Goal: Task Accomplishment & Management: Manage account settings

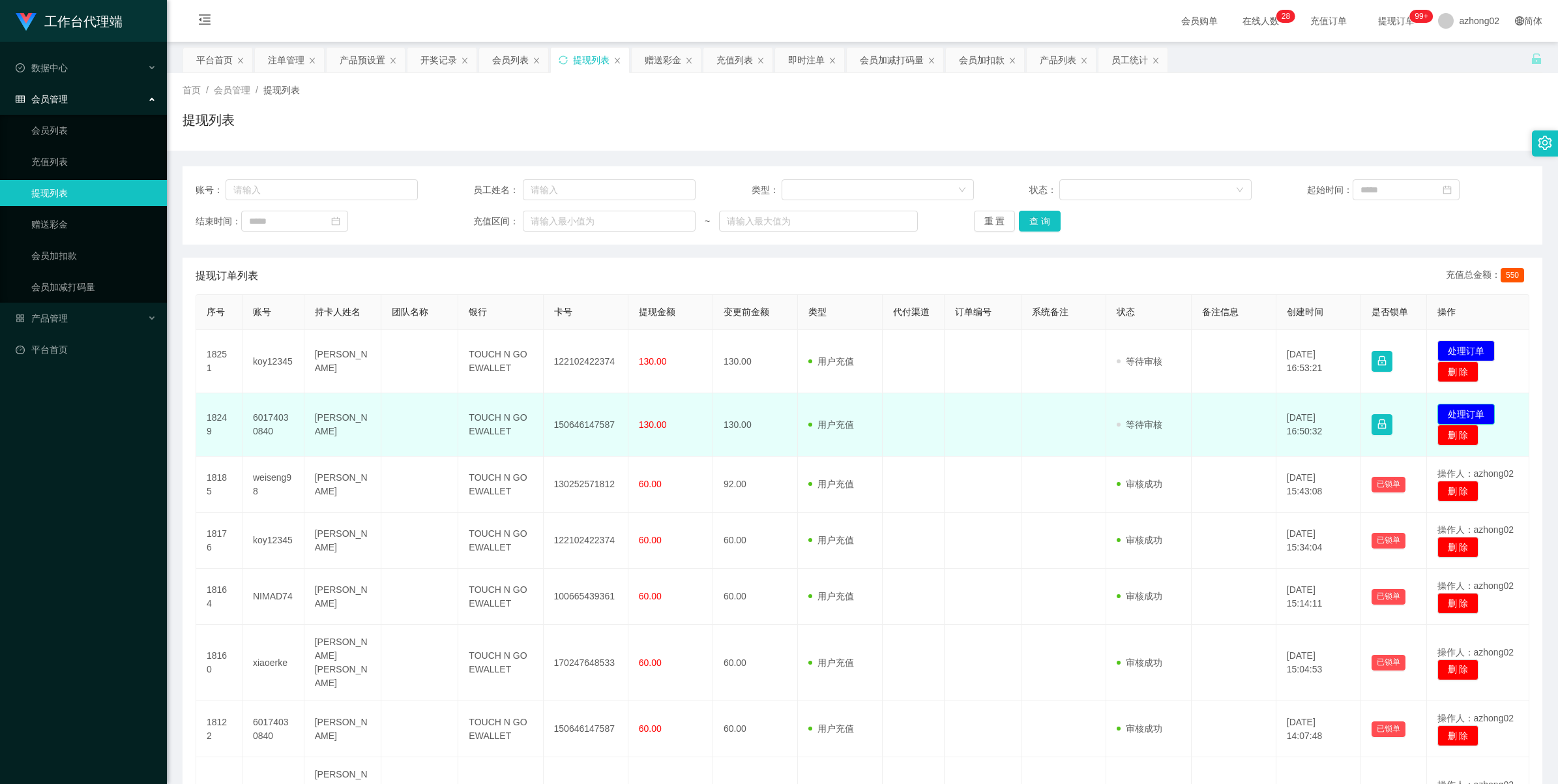
click at [1443, 413] on button "处理订单" at bounding box center [1467, 413] width 58 height 21
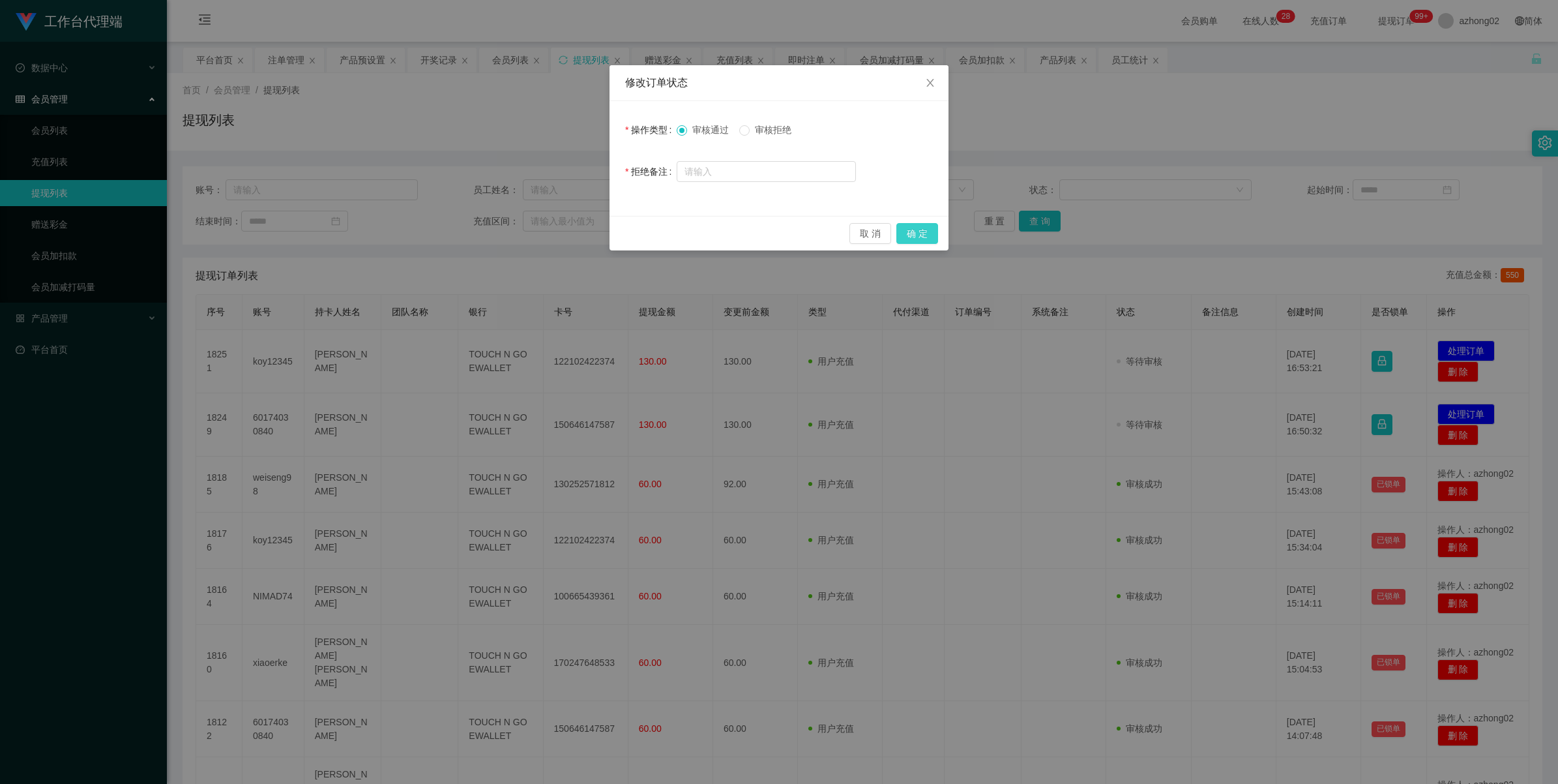
click at [920, 230] on button "确 定" at bounding box center [918, 233] width 42 height 21
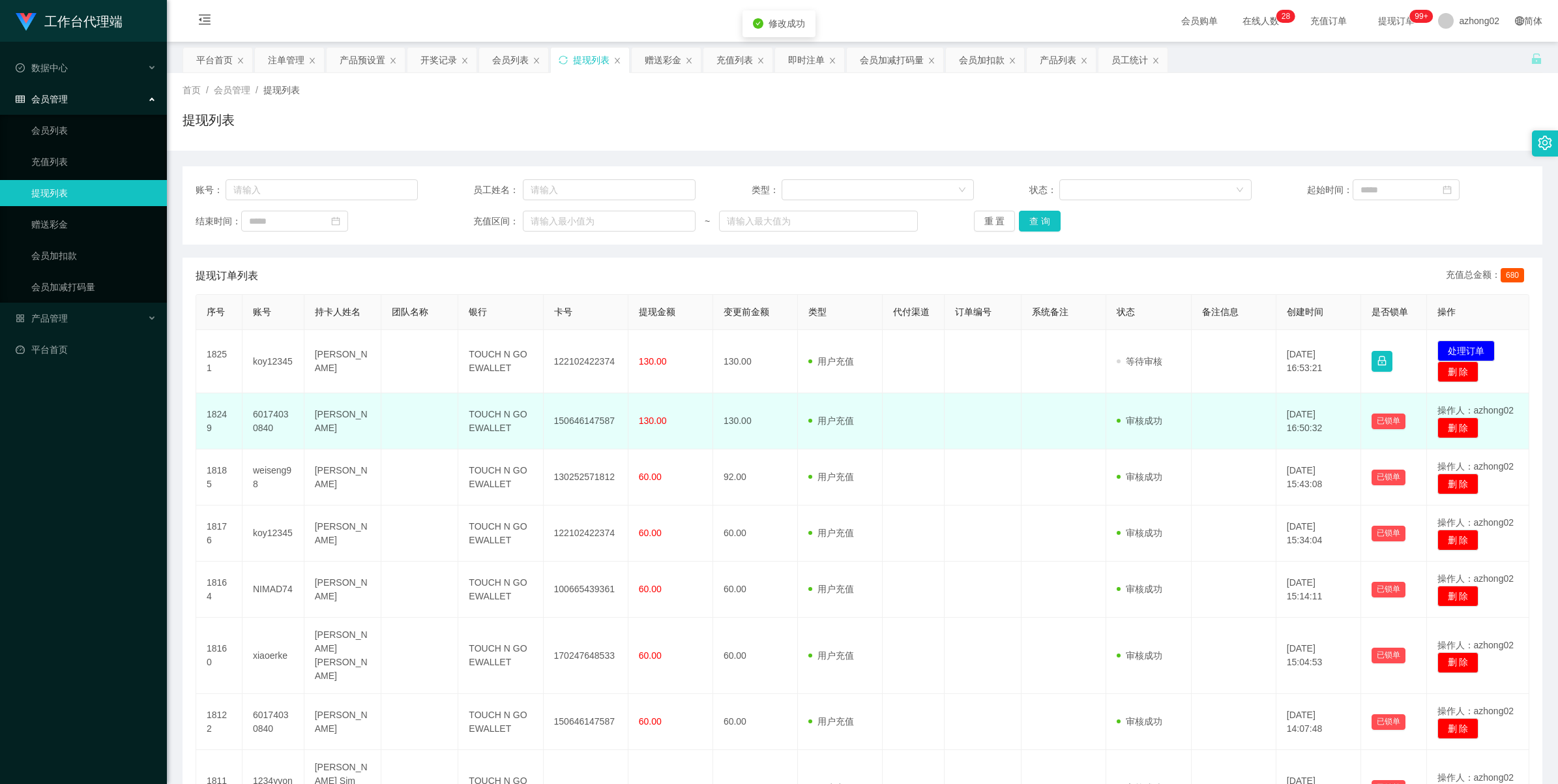
click at [600, 419] on td "150646147587" at bounding box center [586, 421] width 85 height 56
copy td "150646147587"
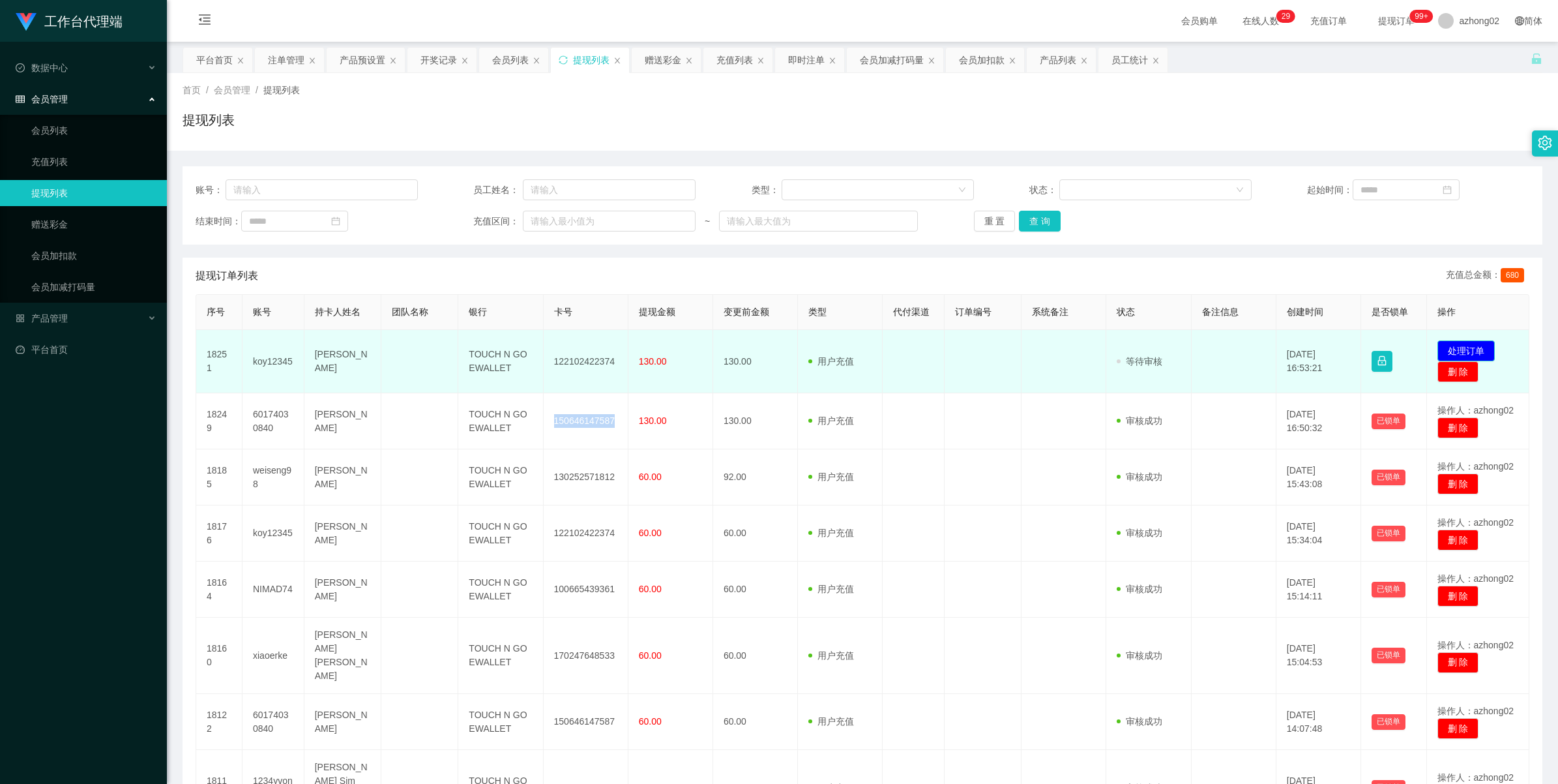
click at [1472, 350] on button "处理订单" at bounding box center [1467, 350] width 58 height 21
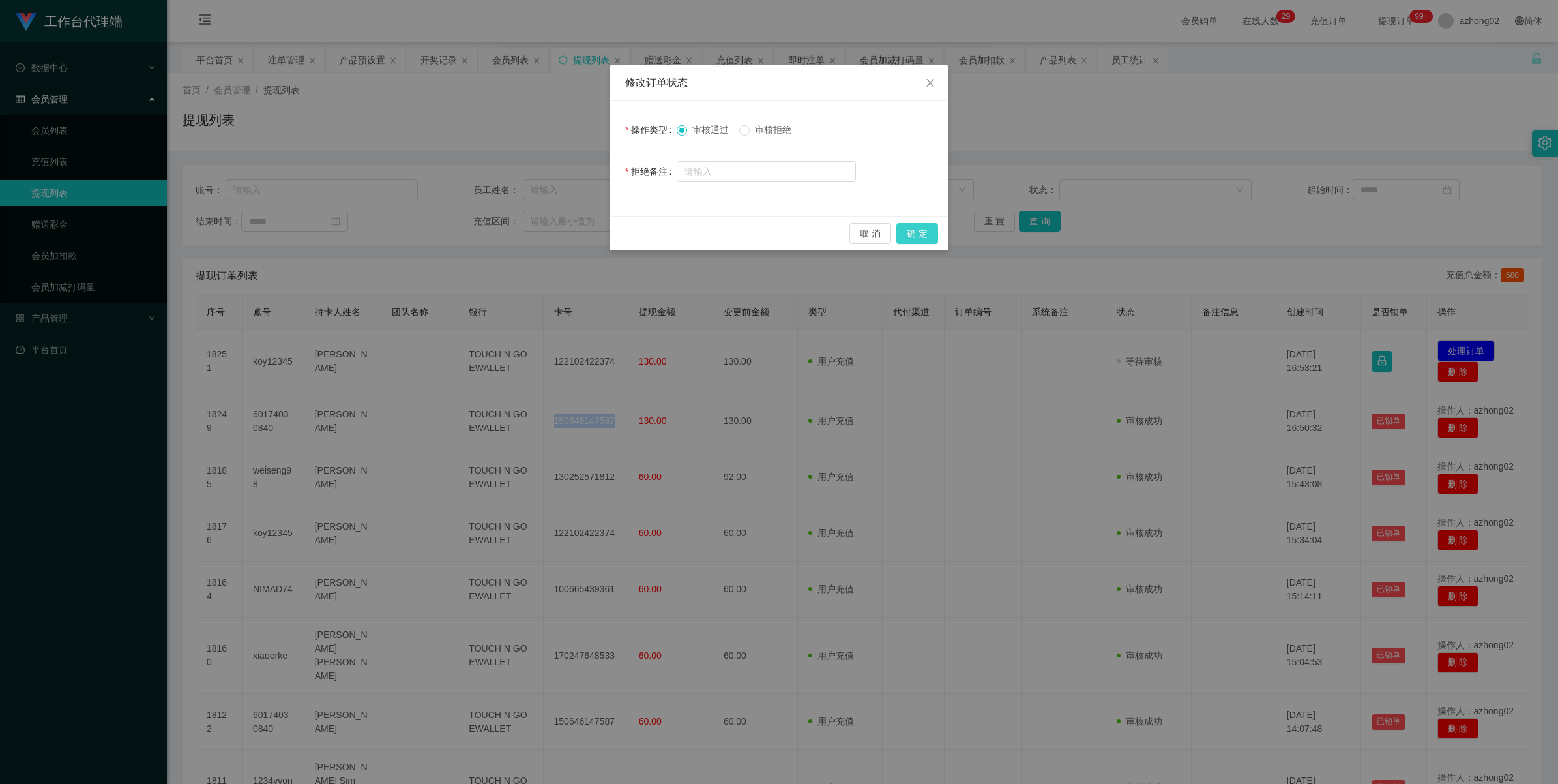
click at [908, 231] on button "确 定" at bounding box center [918, 233] width 42 height 21
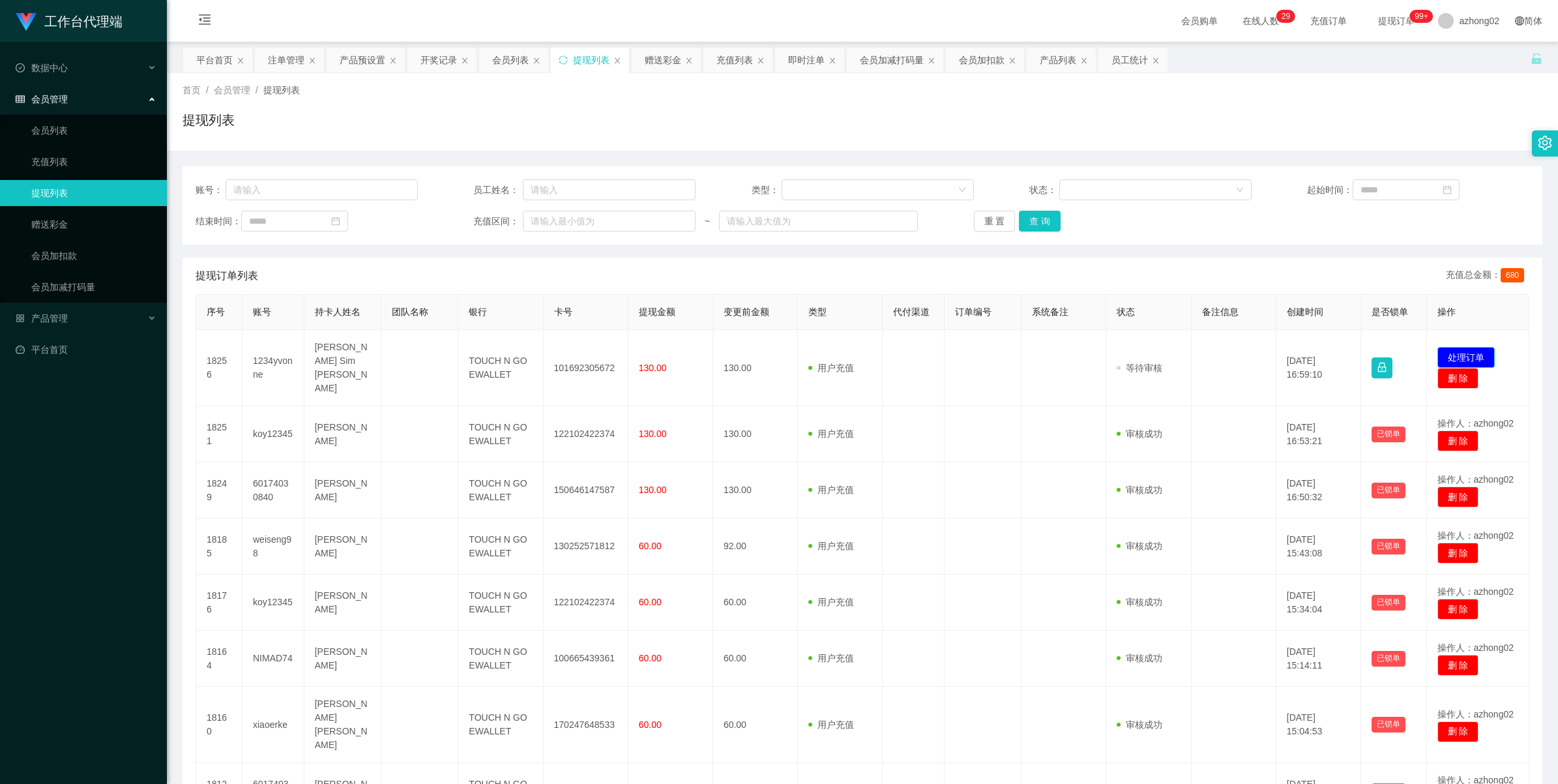
drag, startPoint x: 1458, startPoint y: 347, endPoint x: 1447, endPoint y: 343, distance: 11.7
click at [1461, 347] on button "处理订单" at bounding box center [1467, 357] width 58 height 21
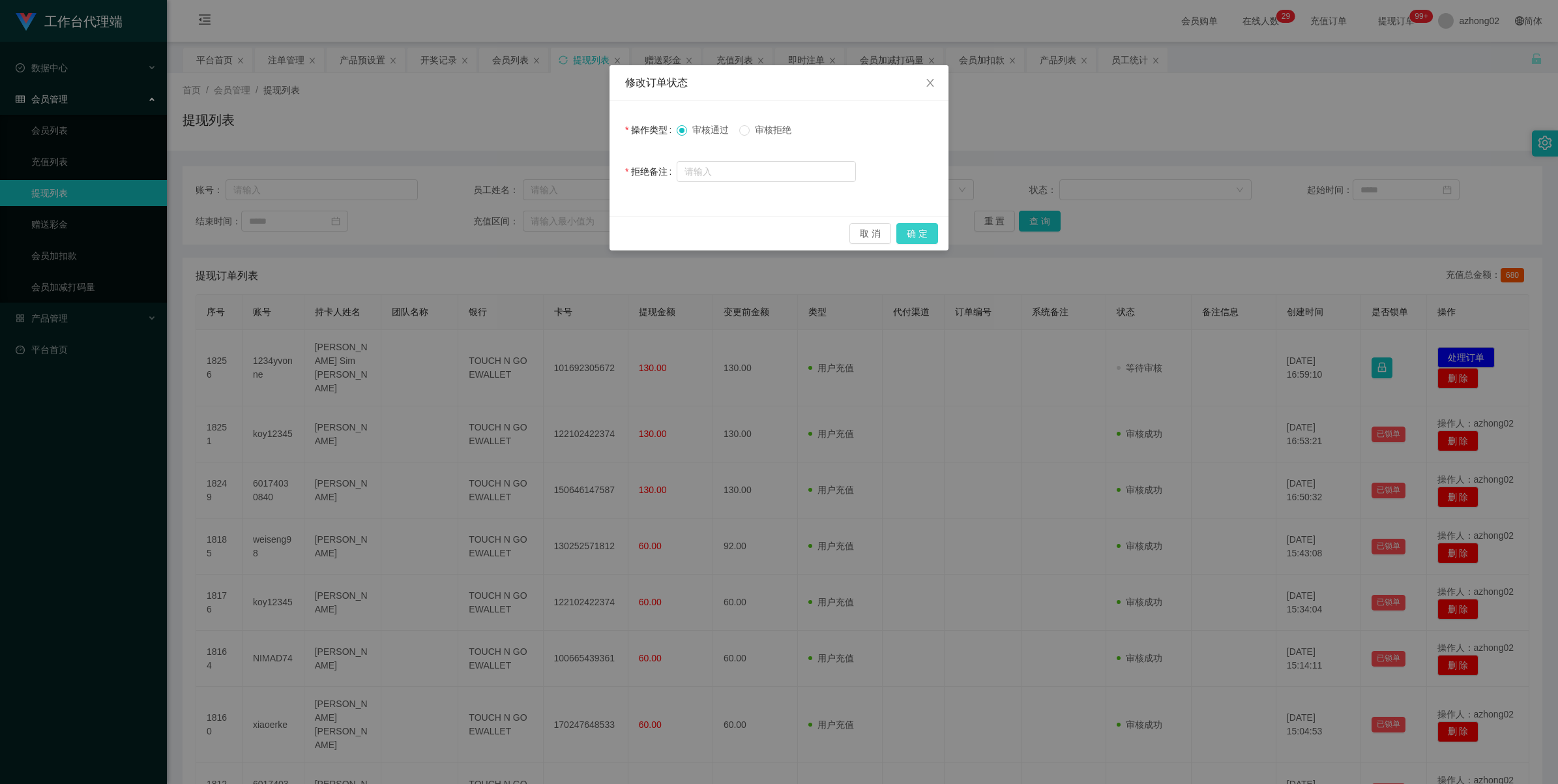
click at [908, 227] on button "确 定" at bounding box center [918, 233] width 42 height 21
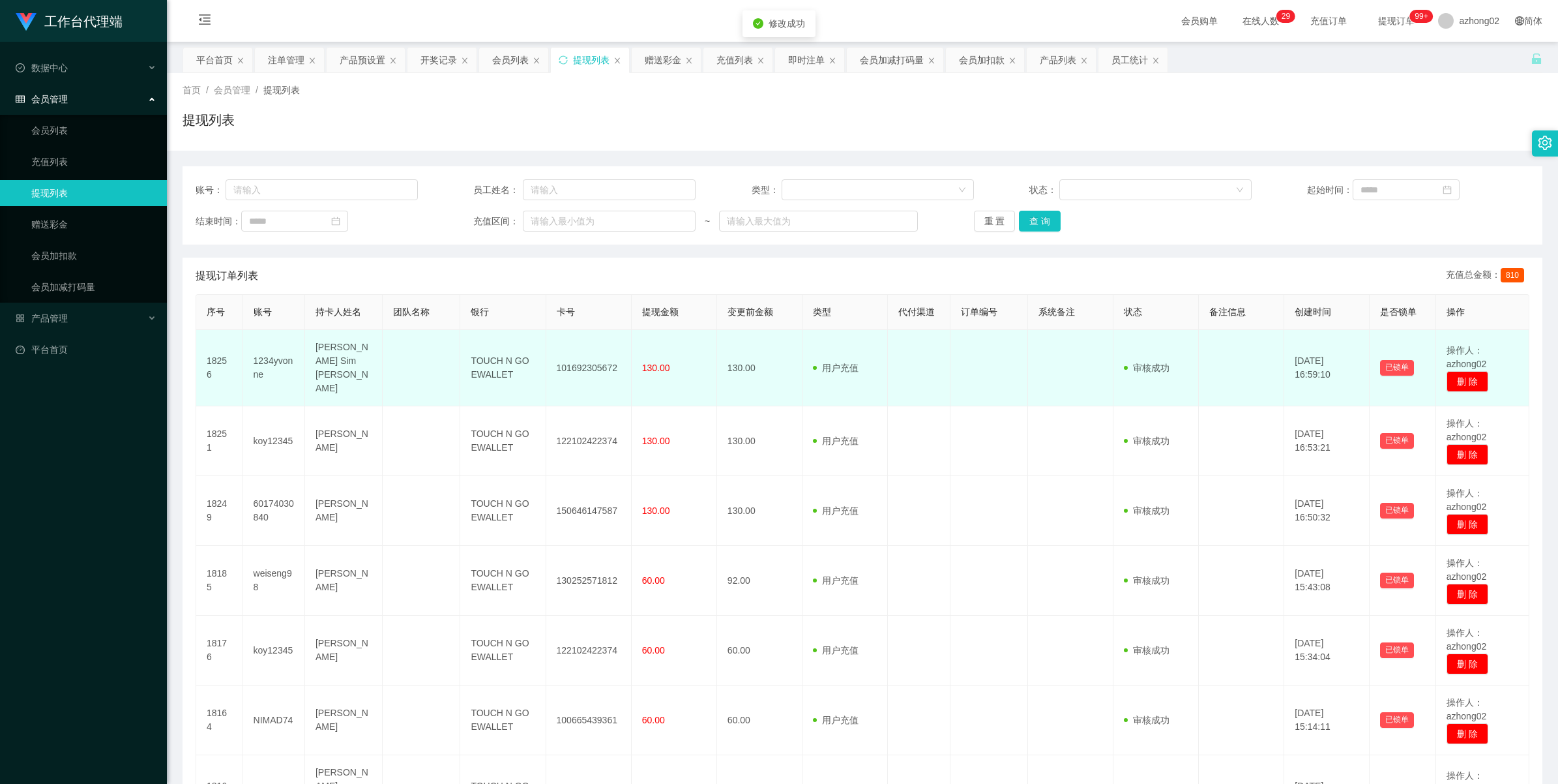
click at [589, 363] on td "101692305672" at bounding box center [588, 368] width 85 height 76
copy td "101692305672"
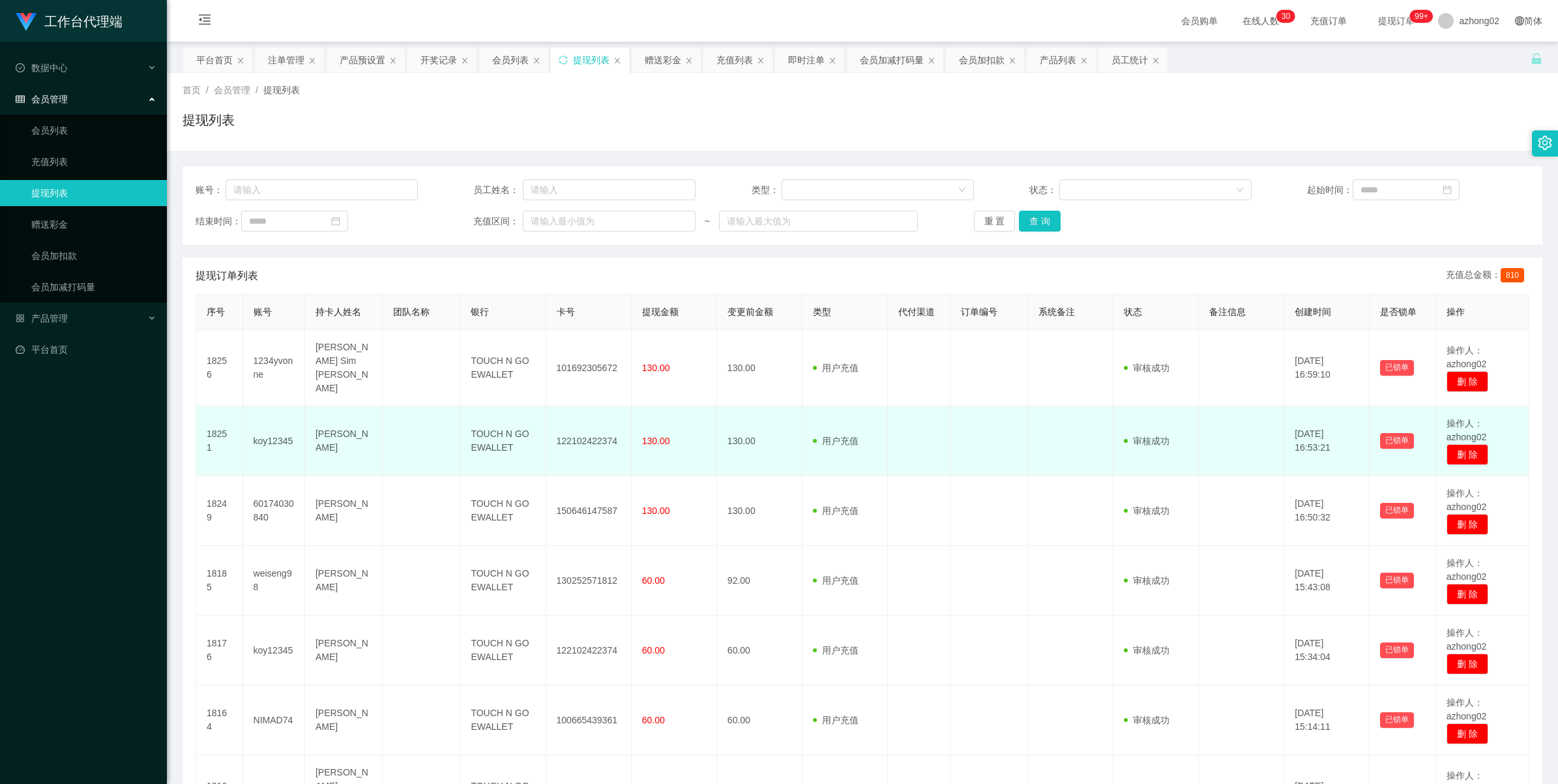
click at [574, 437] on td "122102422374" at bounding box center [588, 441] width 85 height 70
copy td "122102422374"
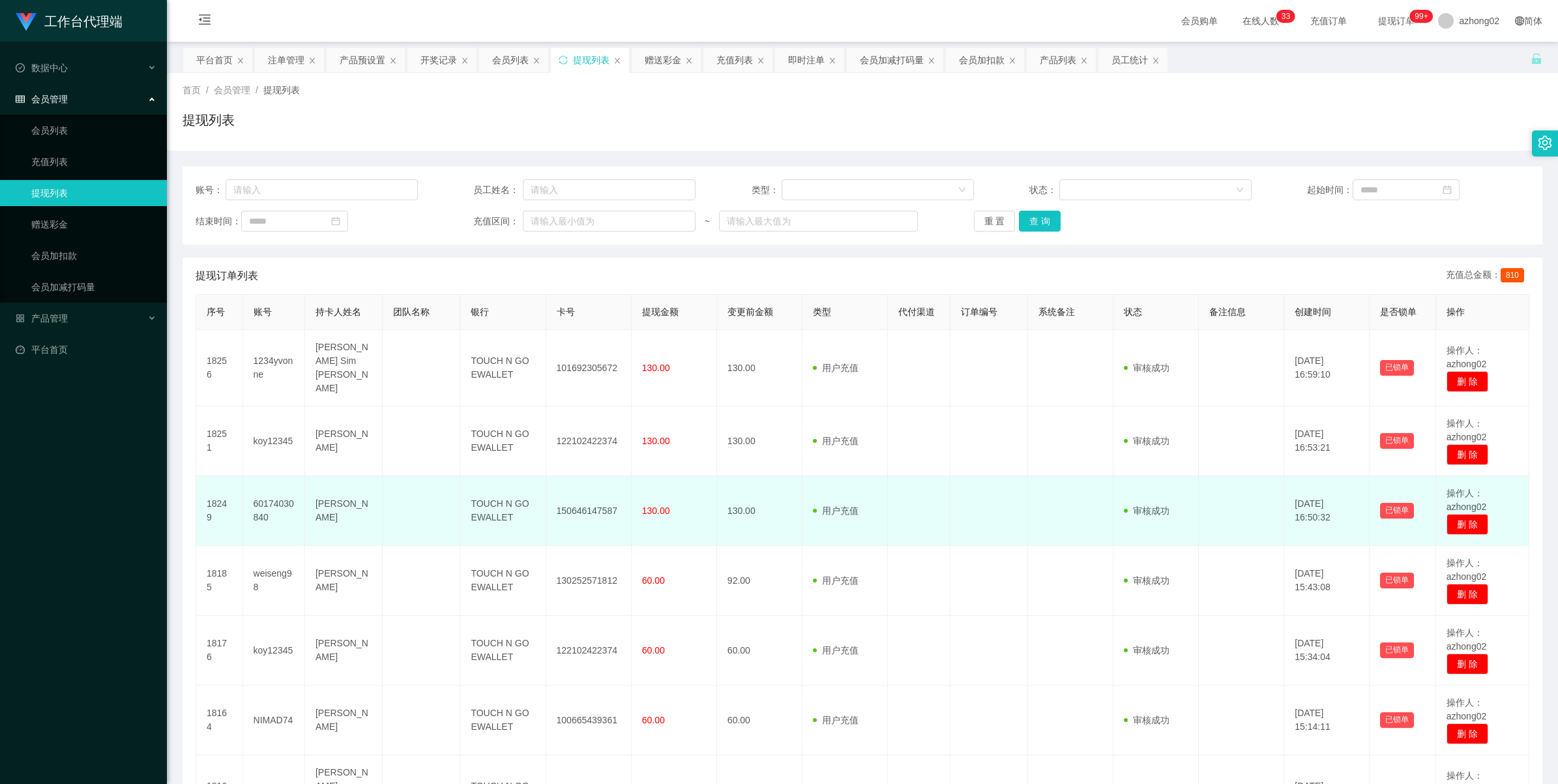
click at [580, 510] on td "150646147587" at bounding box center [588, 510] width 85 height 70
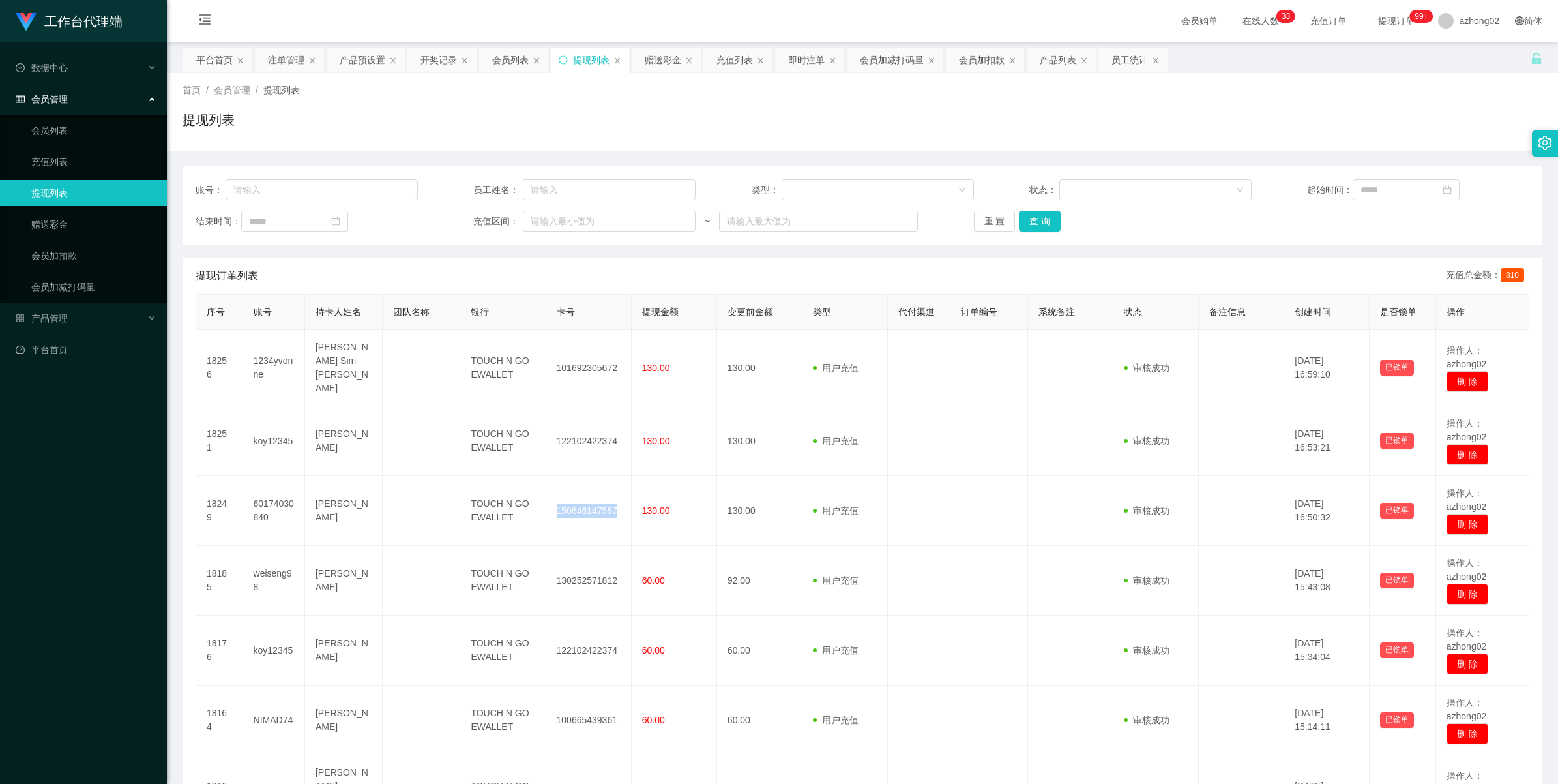
copy td "150646147587"
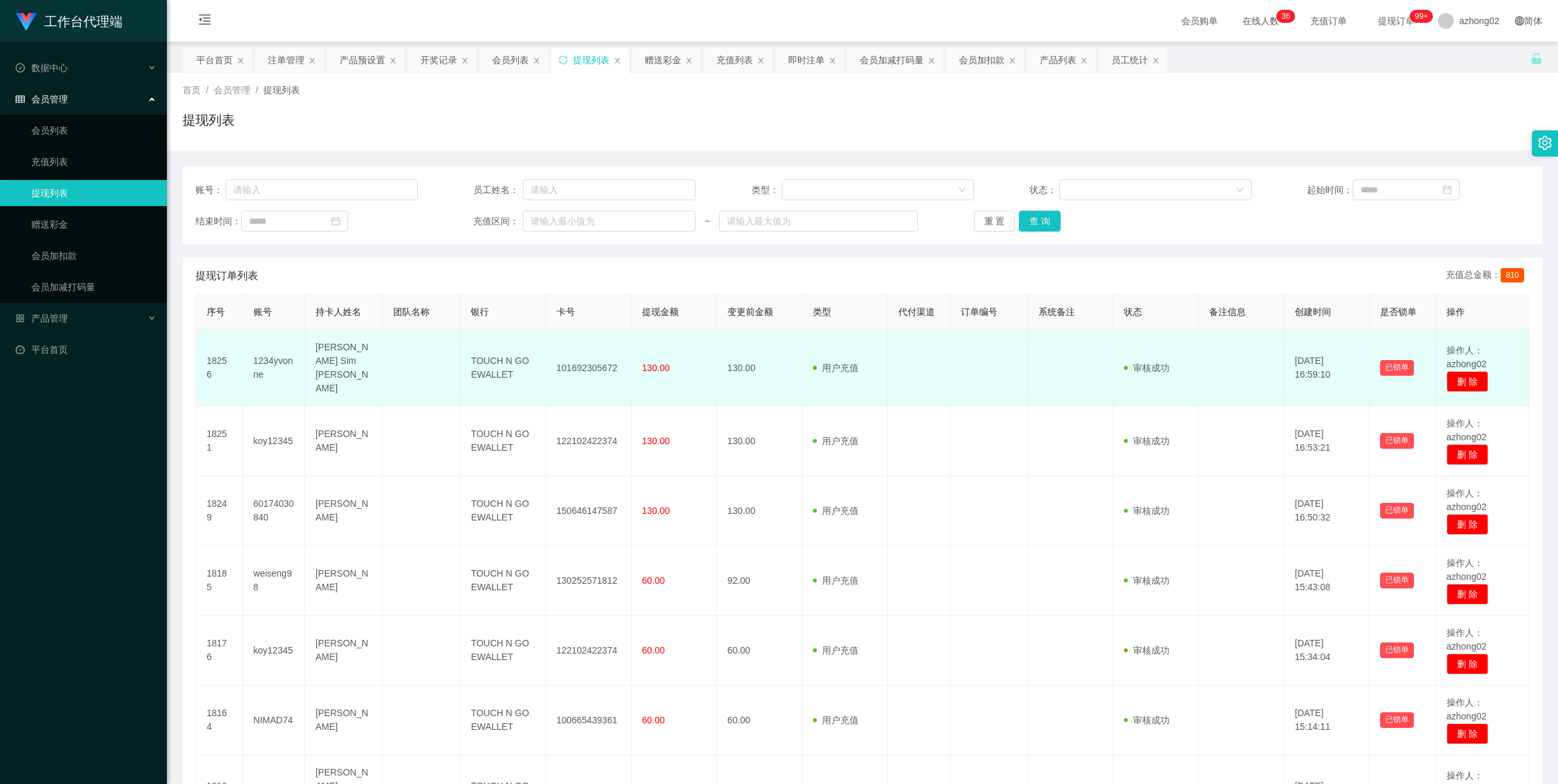
click at [574, 369] on td "101692305672" at bounding box center [588, 368] width 85 height 76
copy td "101692305672"
